Goal: Task Accomplishment & Management: Manage account settings

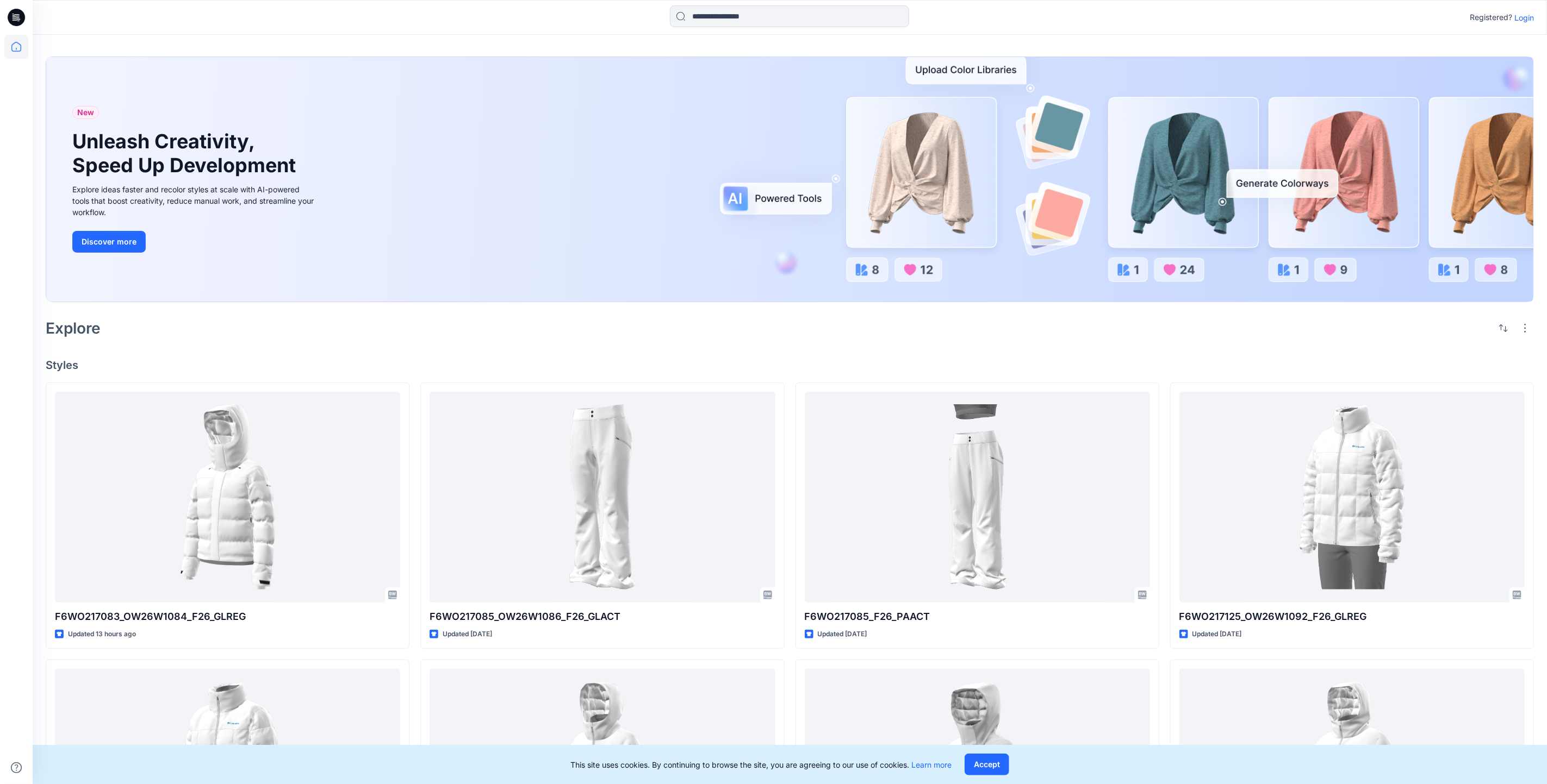
click at [1527, 17] on p "Login" at bounding box center [1524, 18] width 20 height 12
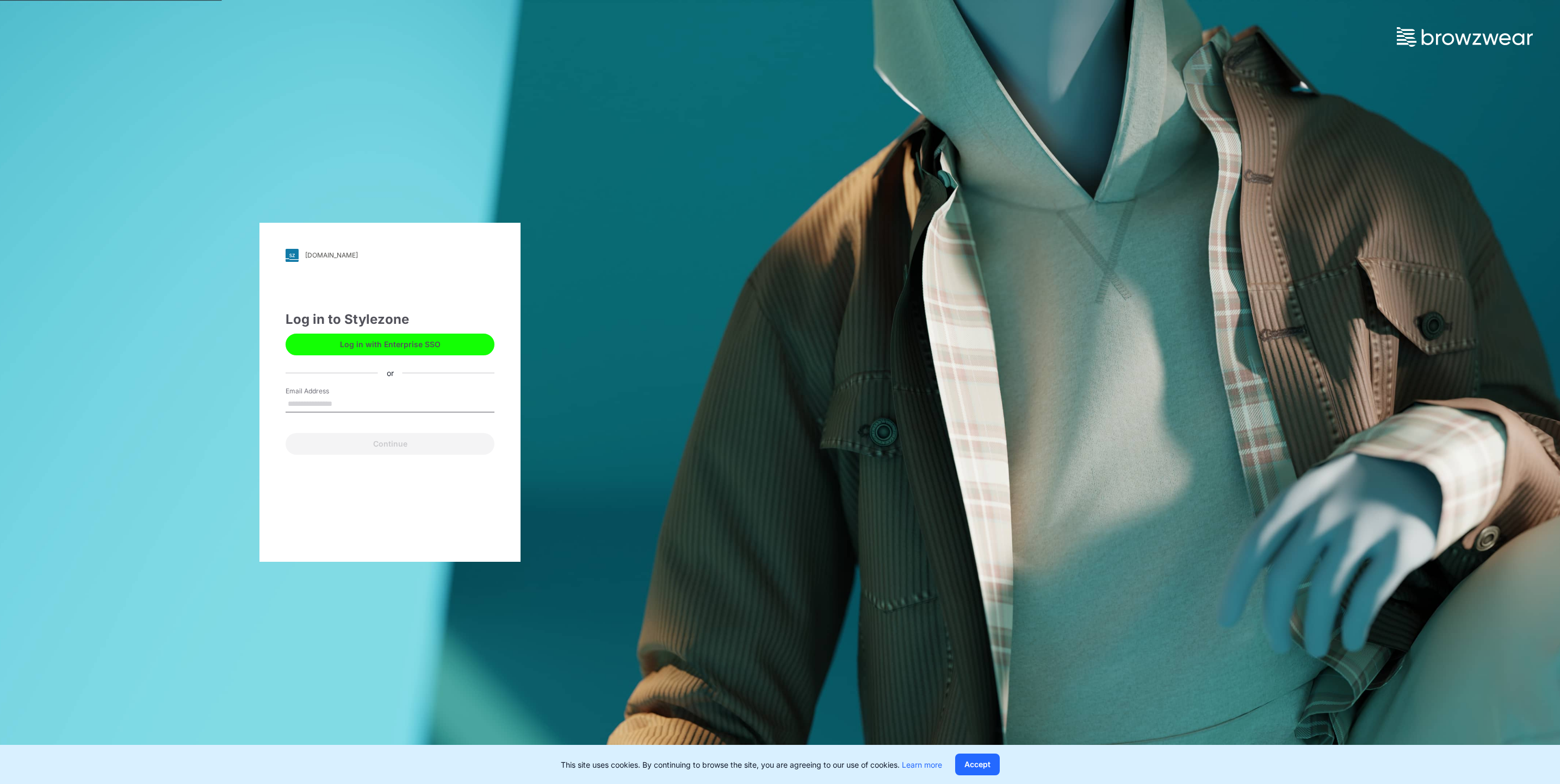
click at [369, 394] on div "Email Address" at bounding box center [390, 402] width 209 height 33
type input "**********"
click at [389, 435] on button "Continue" at bounding box center [390, 444] width 209 height 22
